Goal: Task Accomplishment & Management: Complete application form

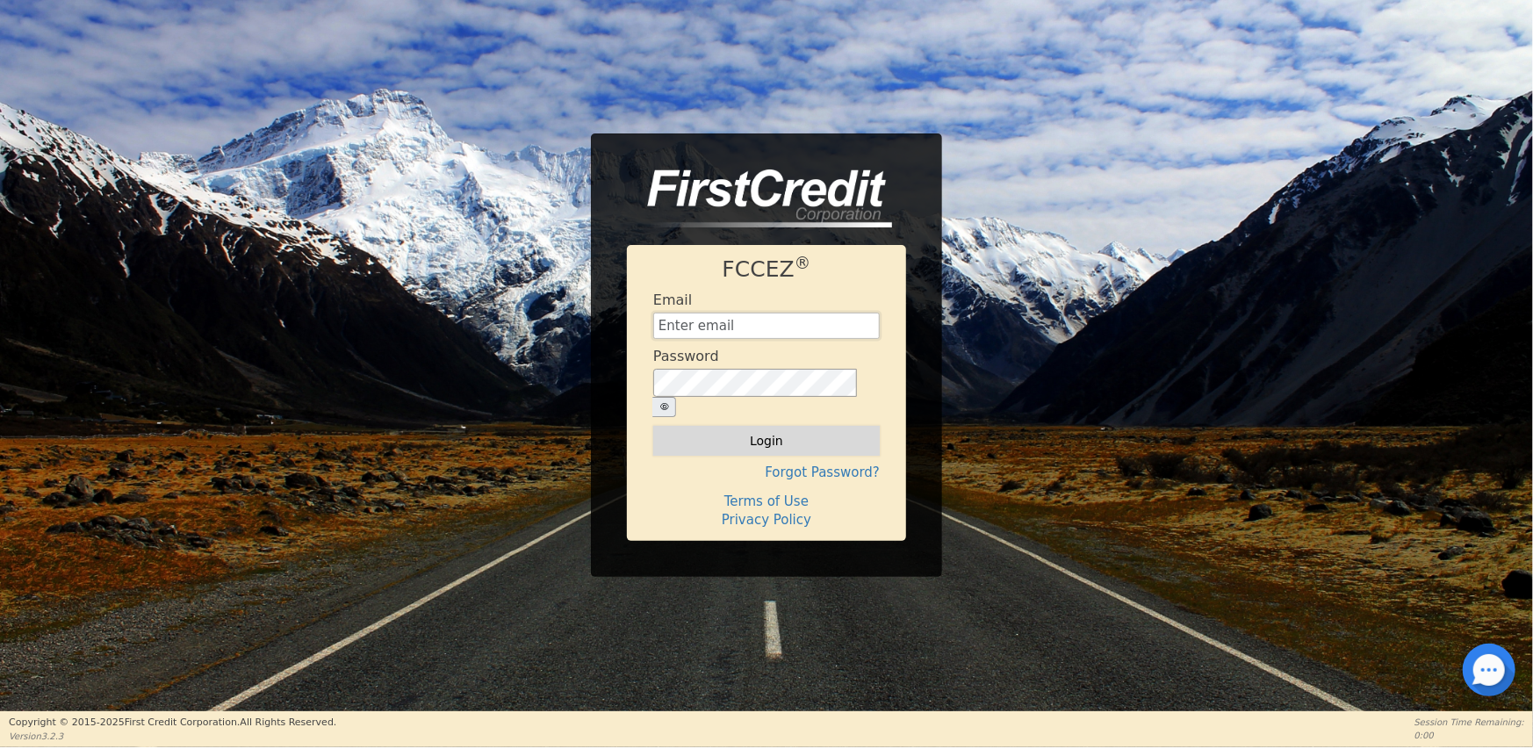
type input "[EMAIL_ADDRESS][DOMAIN_NAME]"
click at [769, 426] on button "Login" at bounding box center [766, 441] width 226 height 30
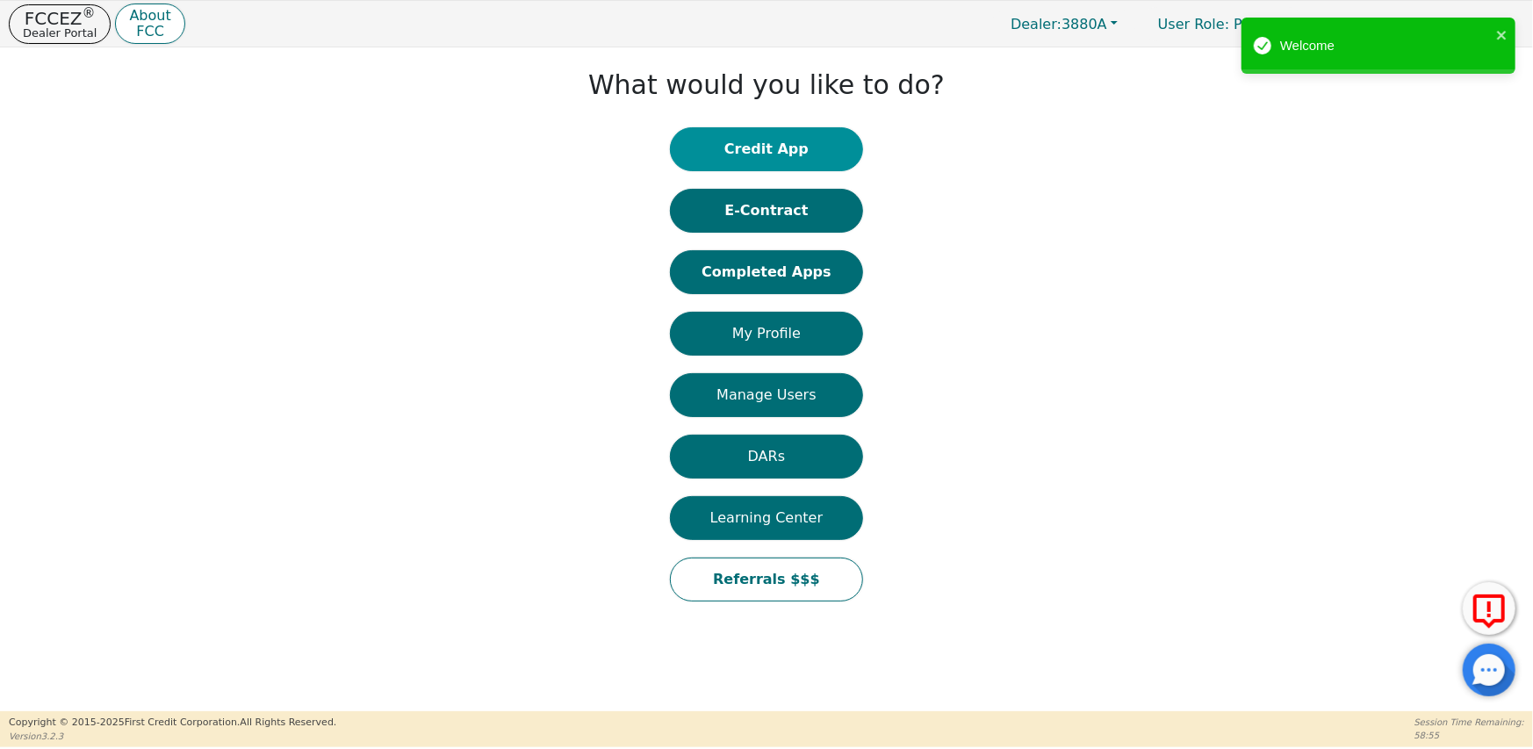
click at [794, 150] on button "Credit App" at bounding box center [766, 149] width 193 height 44
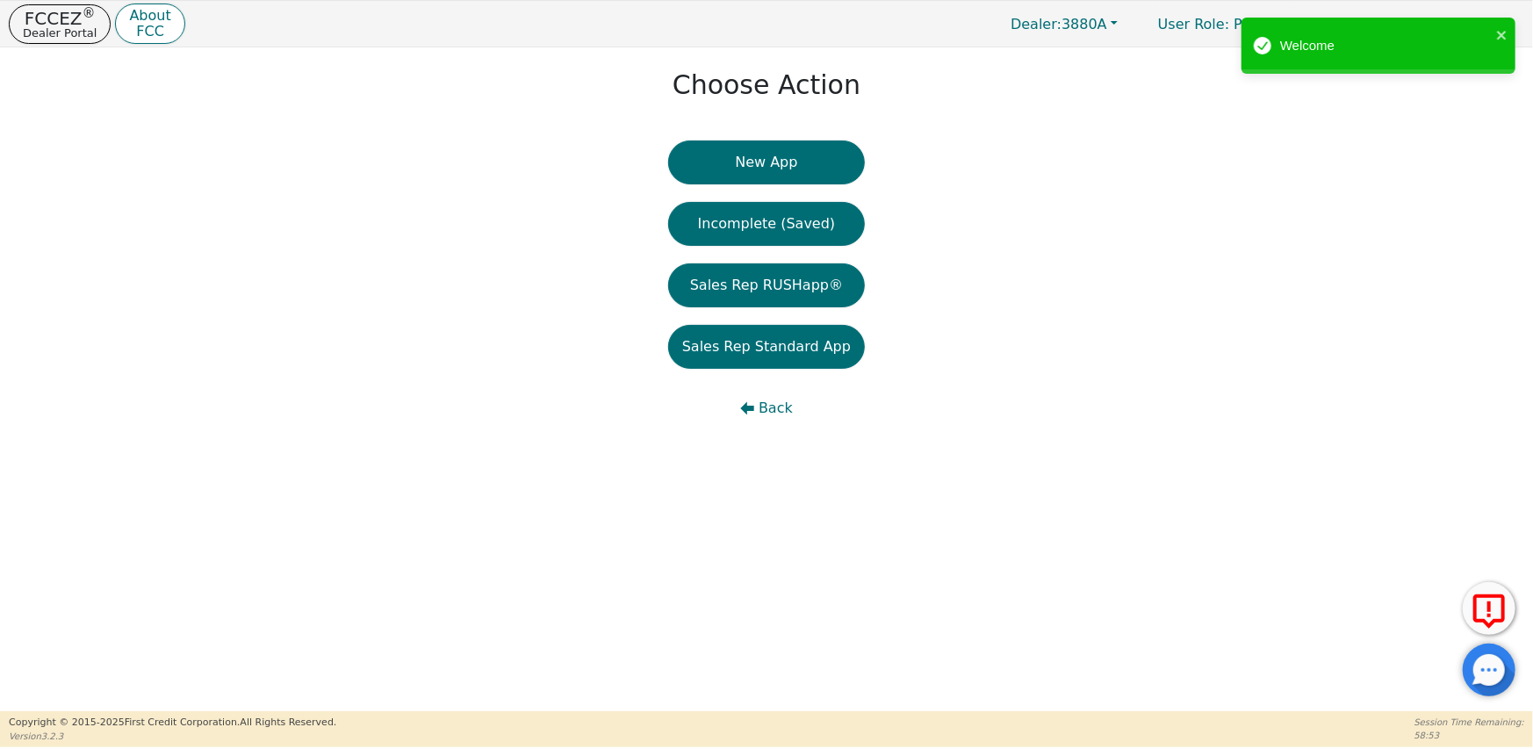
click at [782, 158] on button "New App" at bounding box center [766, 162] width 197 height 44
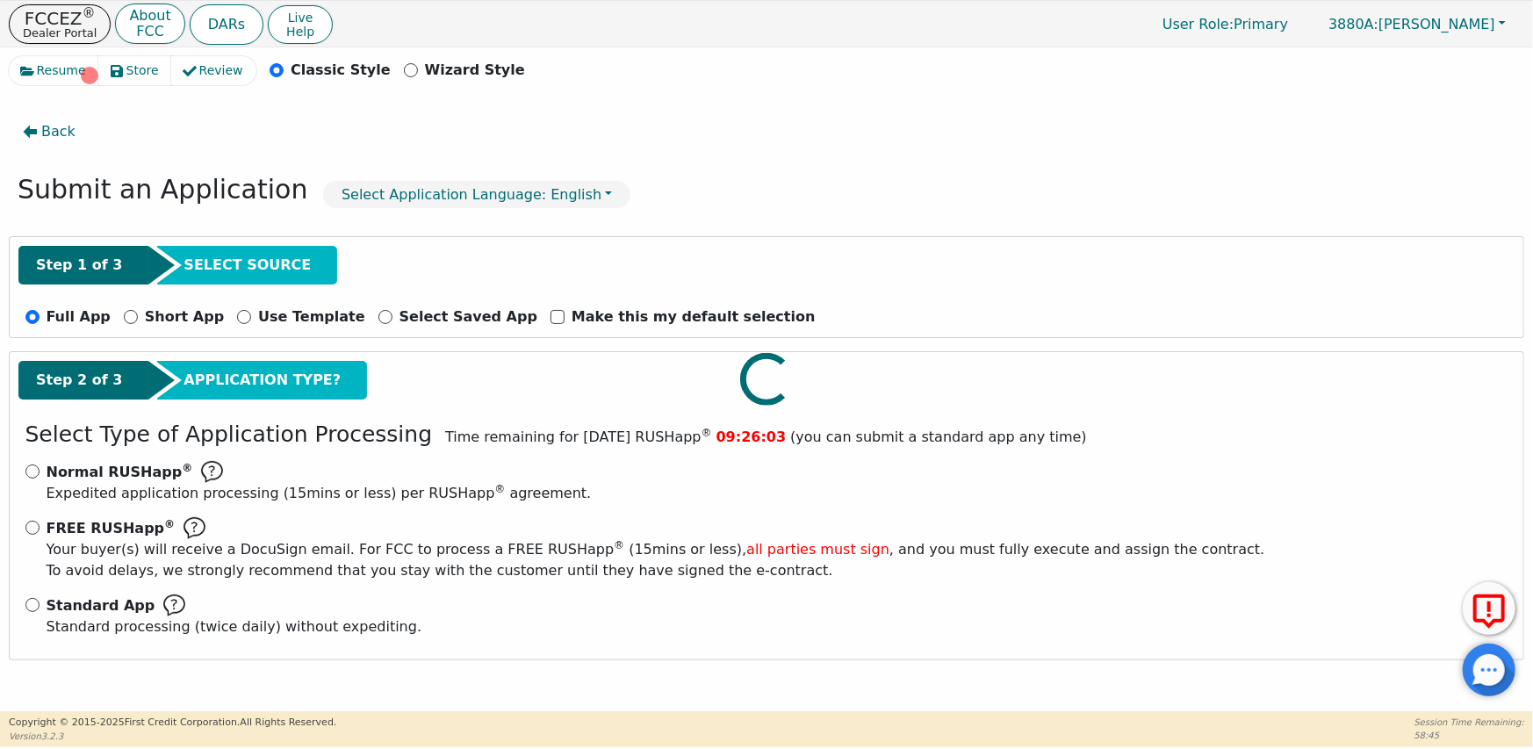
click at [119, 56] on div at bounding box center [766, 56] width 1515 height 0
click at [124, 317] on input "Short App" at bounding box center [131, 317] width 14 height 14
radio input "true"
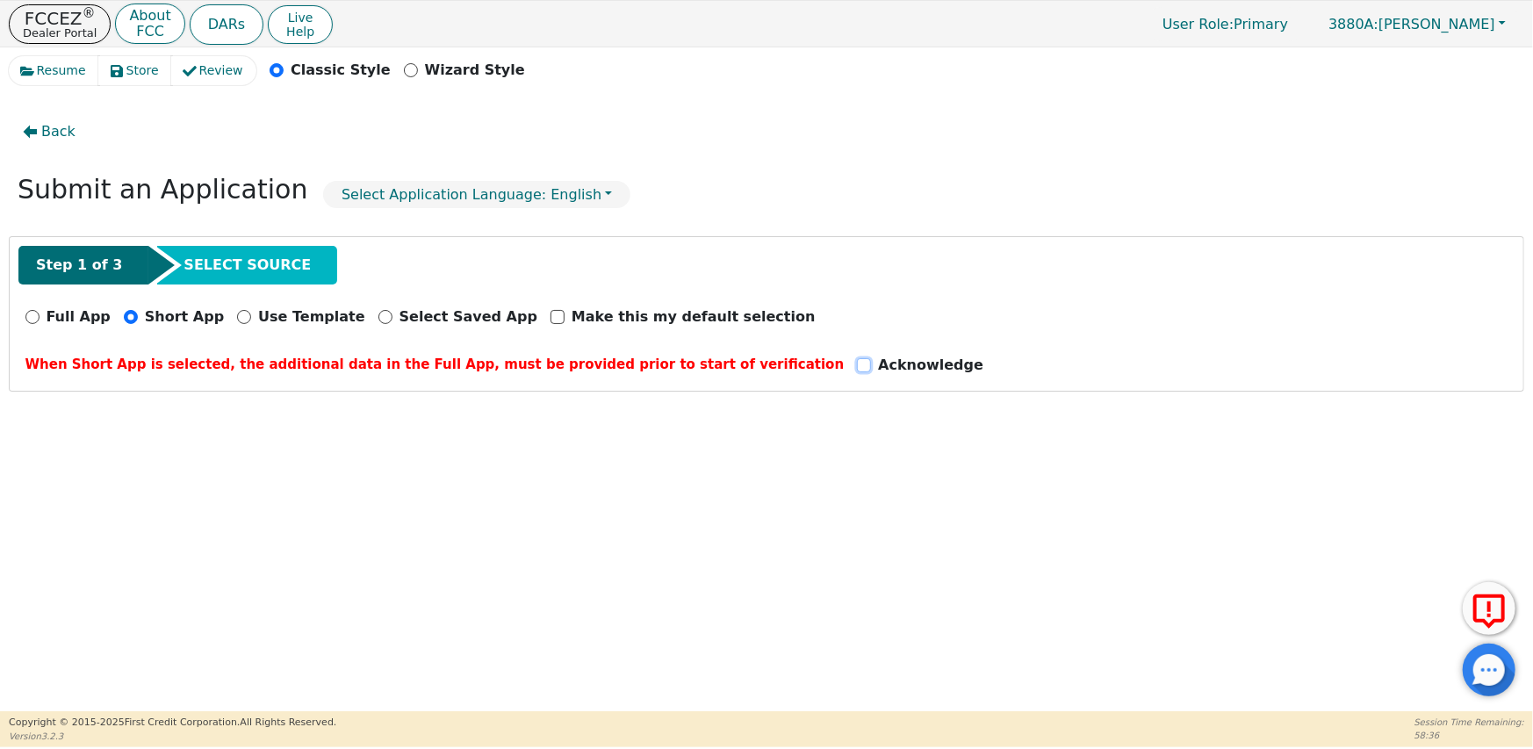
click at [857, 362] on input "Acknowledge" at bounding box center [864, 365] width 14 height 14
checkbox input "true"
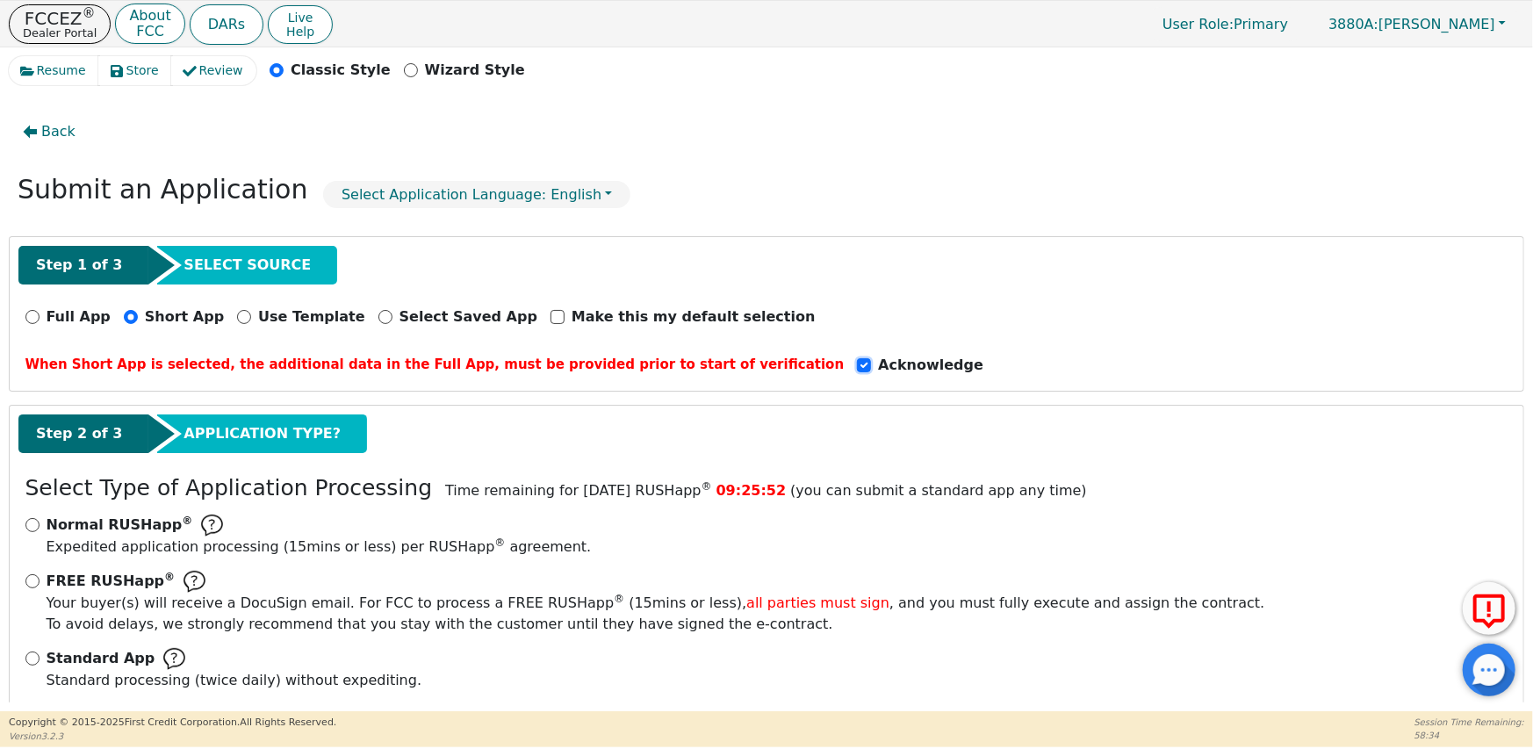
scroll to position [24, 0]
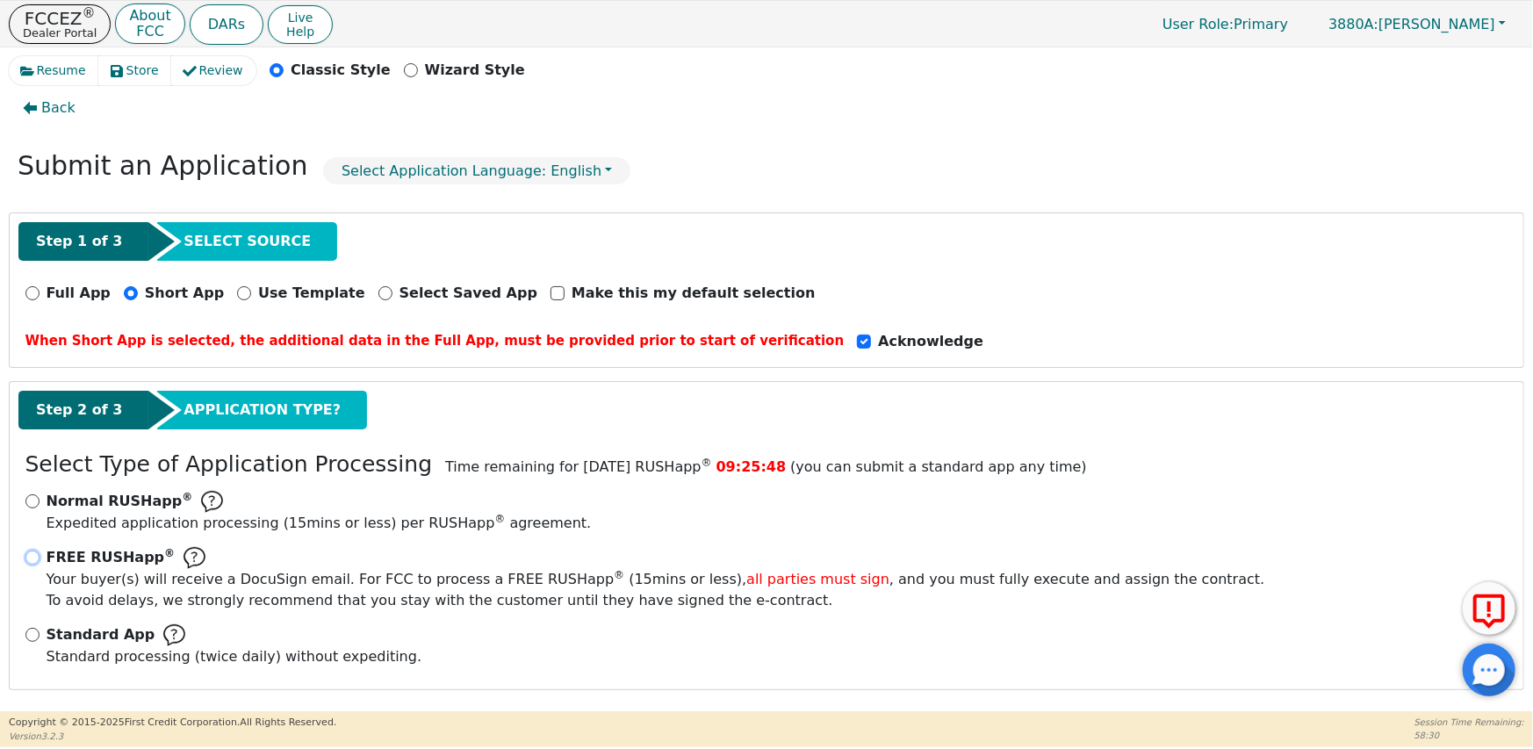
click at [32, 552] on input "FREE RUSHapp ® Your buyer(s) will receive a DocuSign email. For FCC to process …" at bounding box center [32, 557] width 14 height 14
radio input "true"
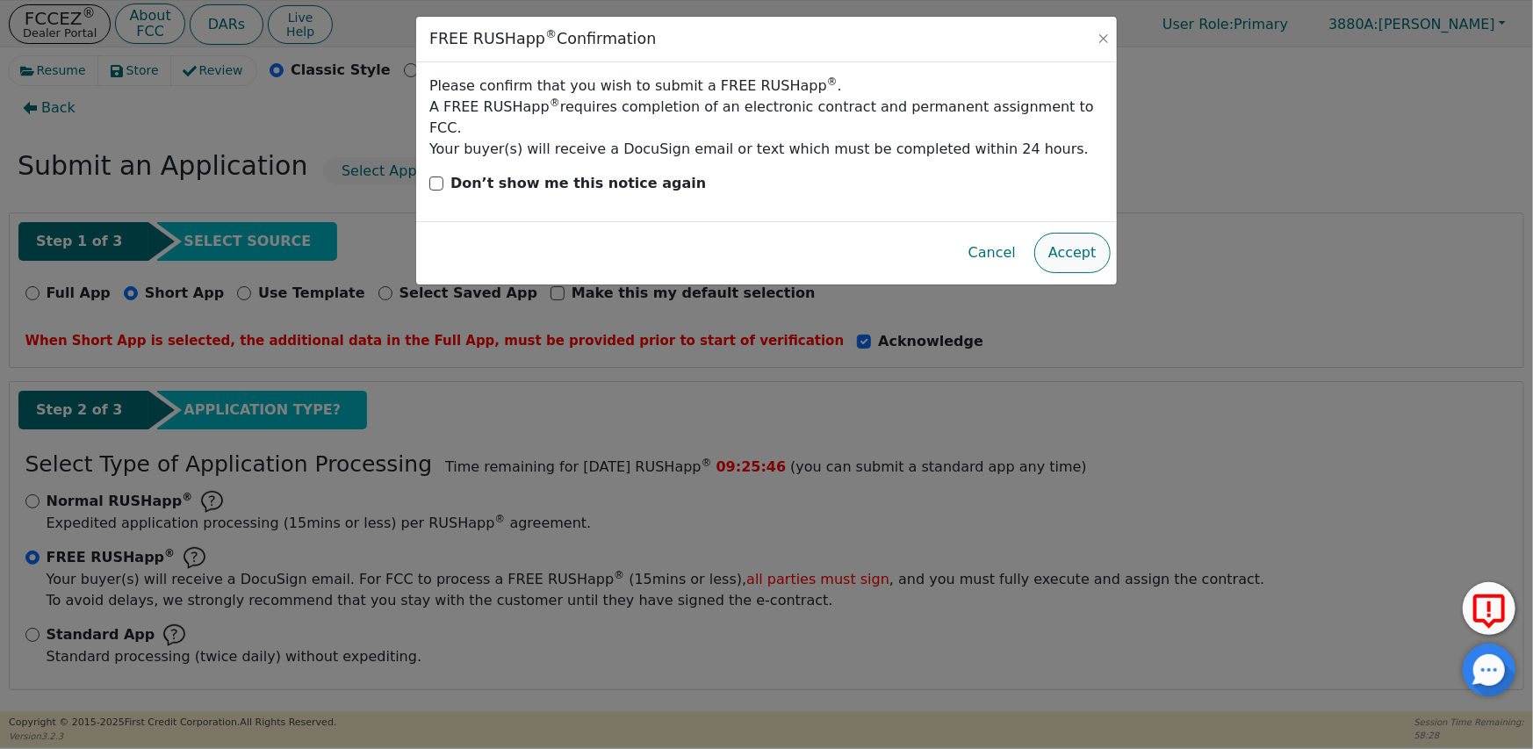
click at [1075, 237] on button "Accept" at bounding box center [1072, 253] width 76 height 40
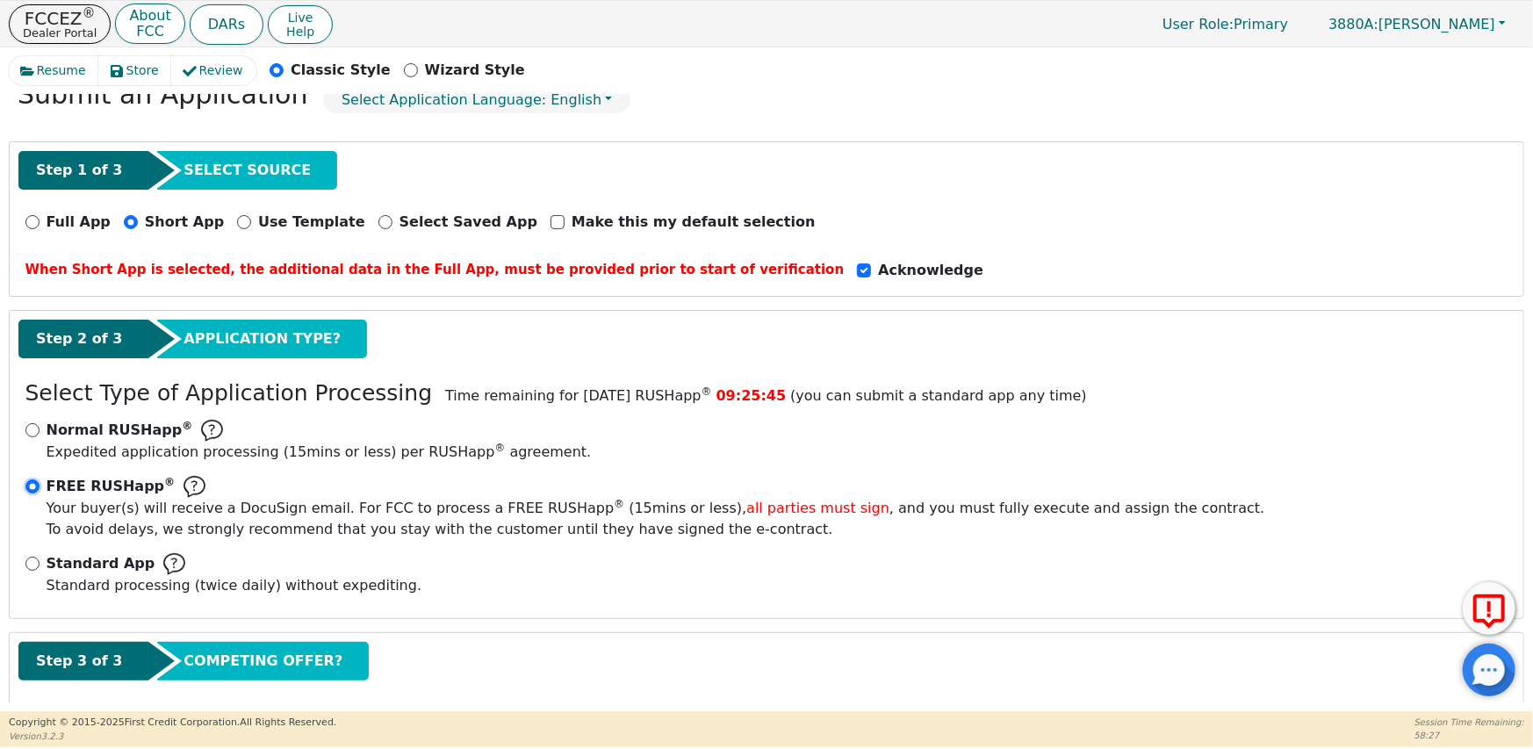
scroll to position [182, 0]
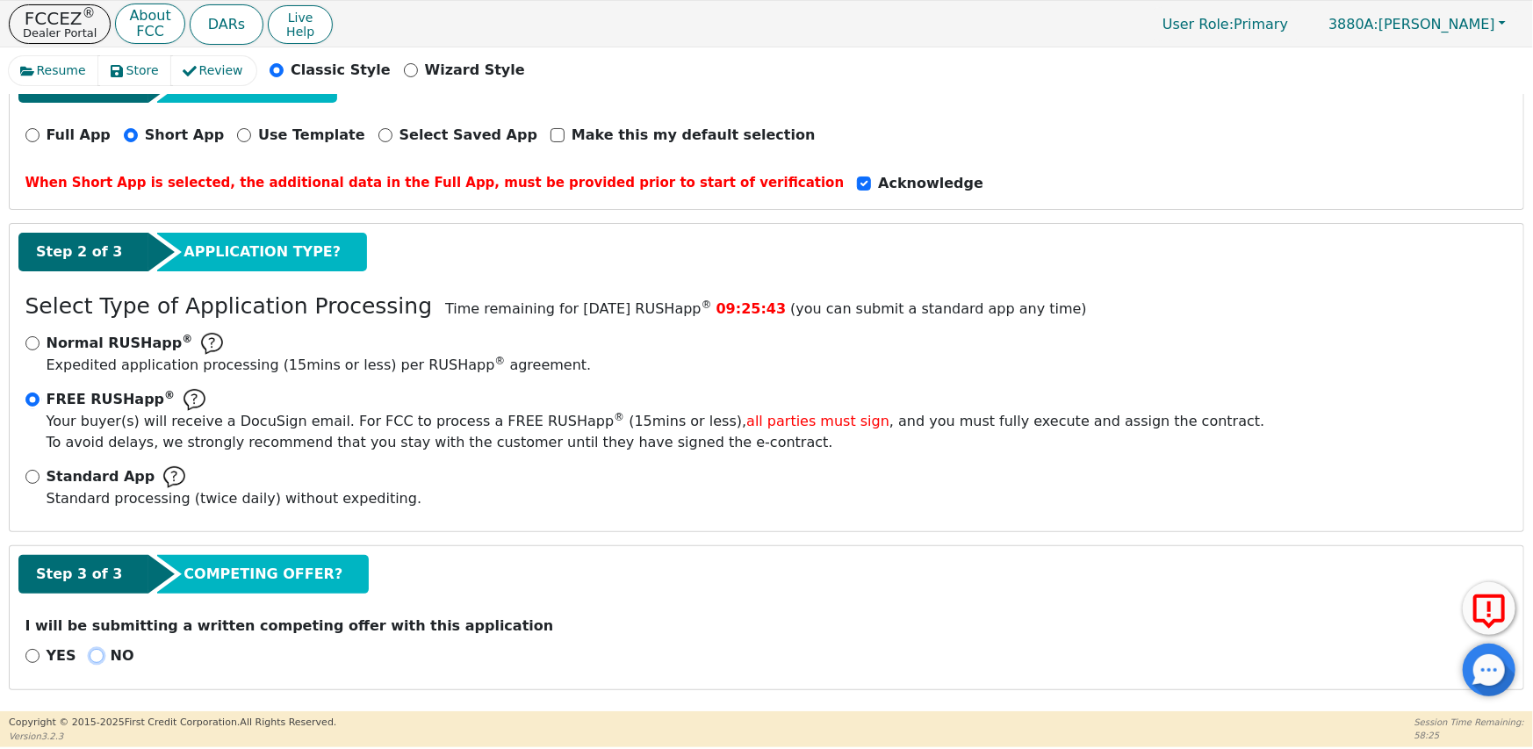
click at [90, 650] on input "NO" at bounding box center [97, 656] width 14 height 14
radio input "true"
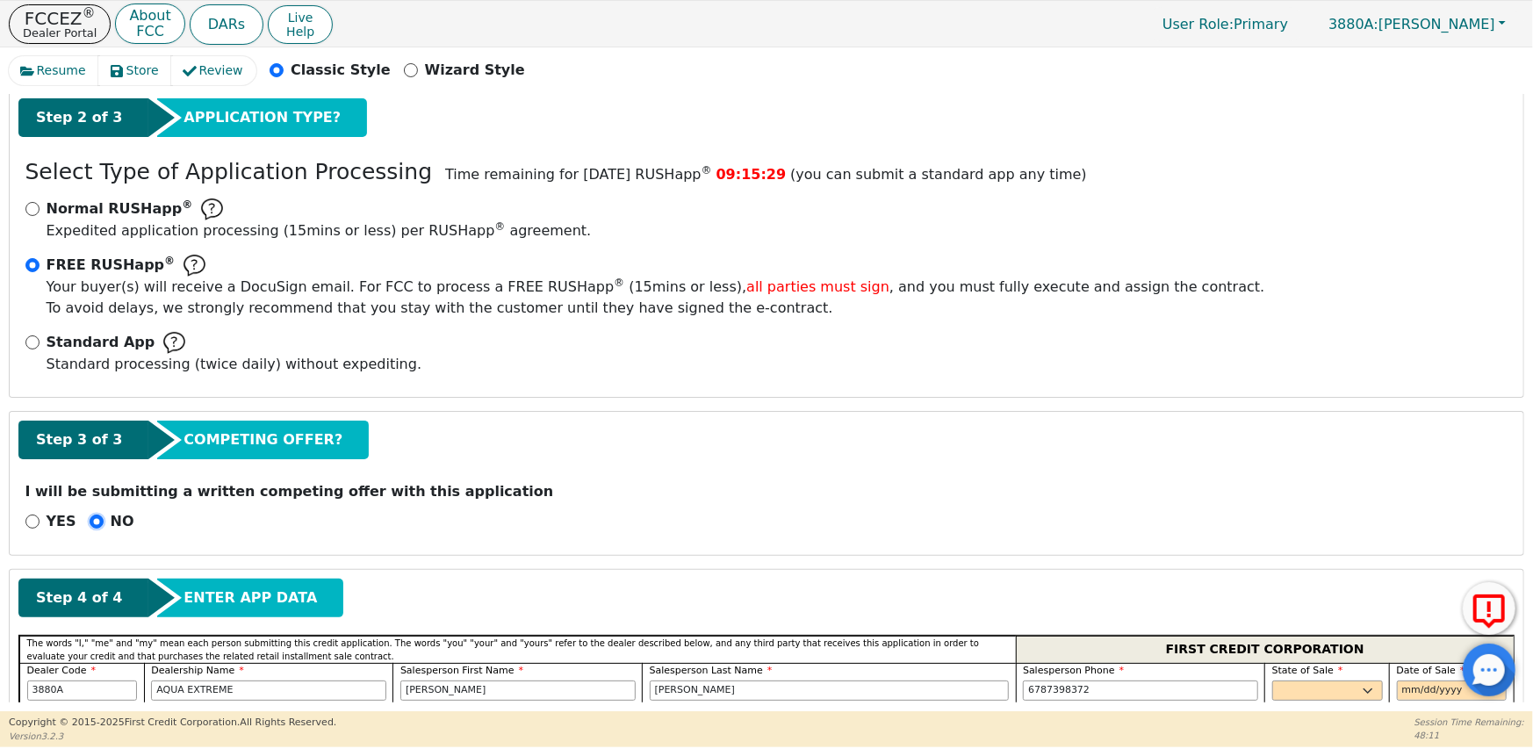
scroll to position [273, 0]
